Goal: Task Accomplishment & Management: Manage account settings

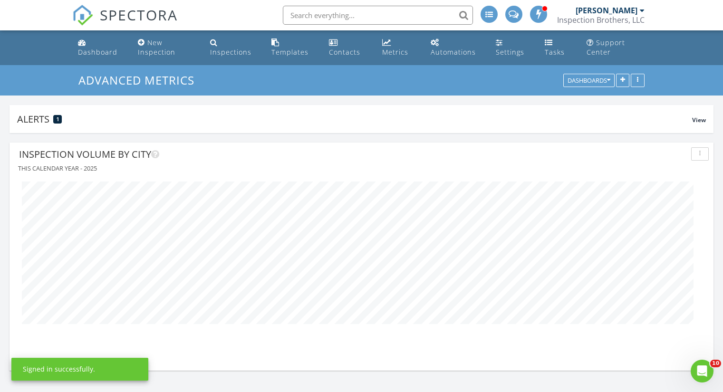
click at [600, 19] on div "Inspection Brothers, LLC" at bounding box center [600, 20] width 87 height 10
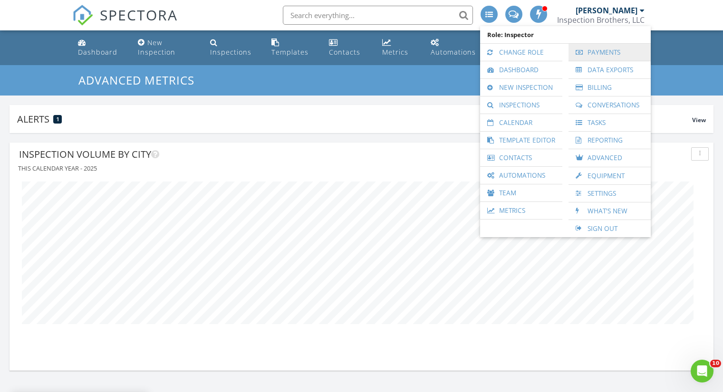
click at [604, 49] on link "Payments" at bounding box center [609, 52] width 73 height 17
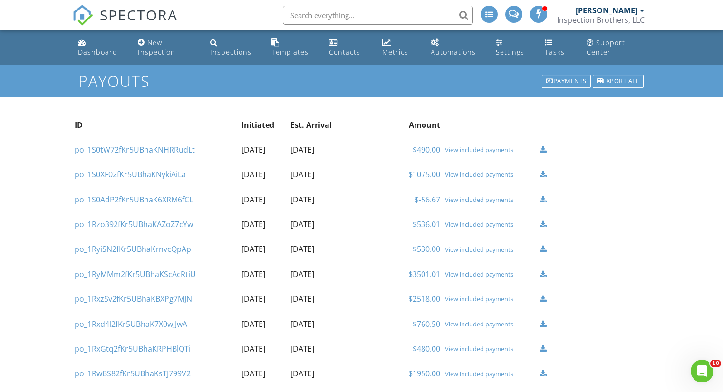
click at [463, 222] on div "View included payments" at bounding box center [490, 225] width 90 height 8
click at [323, 10] on input "text" at bounding box center [378, 15] width 190 height 19
type input "a"
click at [465, 303] on div "View included payments" at bounding box center [490, 299] width 90 height 8
click at [484, 225] on div "View included payments" at bounding box center [490, 225] width 90 height 8
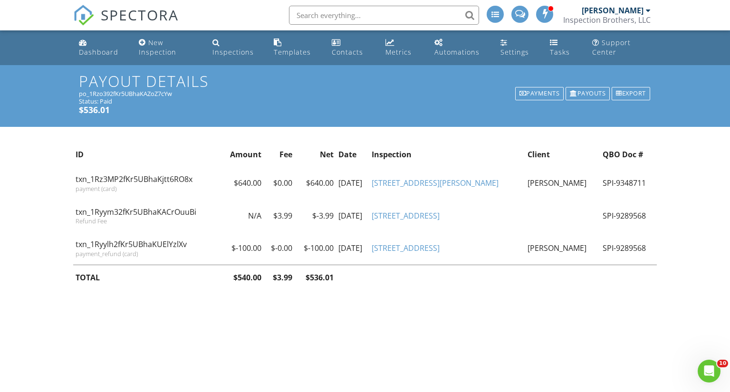
click at [439, 249] on link "[STREET_ADDRESS]" at bounding box center [406, 248] width 68 height 10
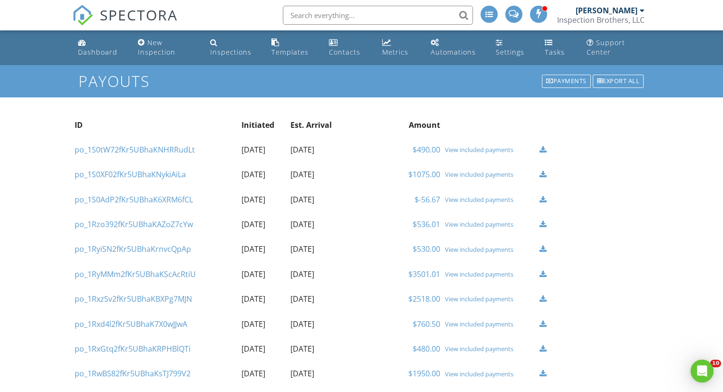
click at [472, 197] on div "View included payments" at bounding box center [490, 200] width 90 height 8
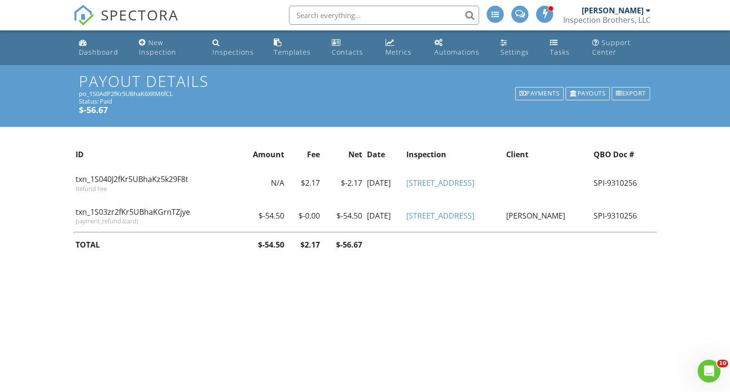
click at [461, 207] on td "[STREET_ADDRESS]" at bounding box center [454, 216] width 100 height 33
click at [463, 217] on link "[STREET_ADDRESS]" at bounding box center [440, 216] width 68 height 10
